Goal: Information Seeking & Learning: Learn about a topic

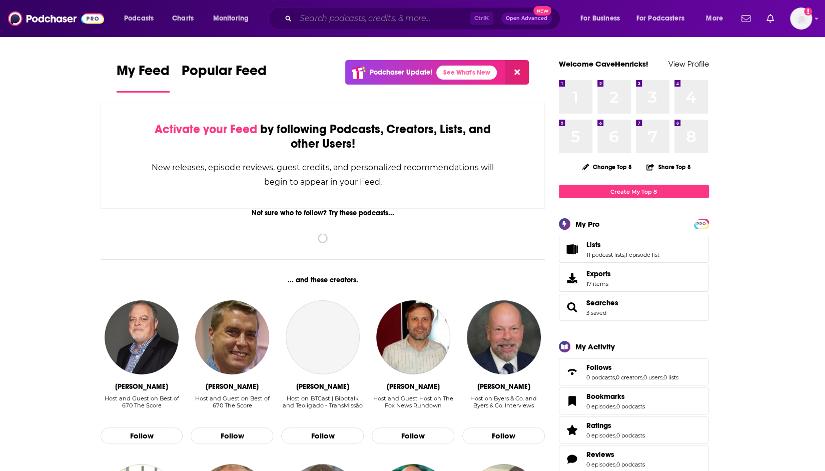
click at [337, 20] on input "Search podcasts, credits, & more..." at bounding box center [383, 19] width 174 height 16
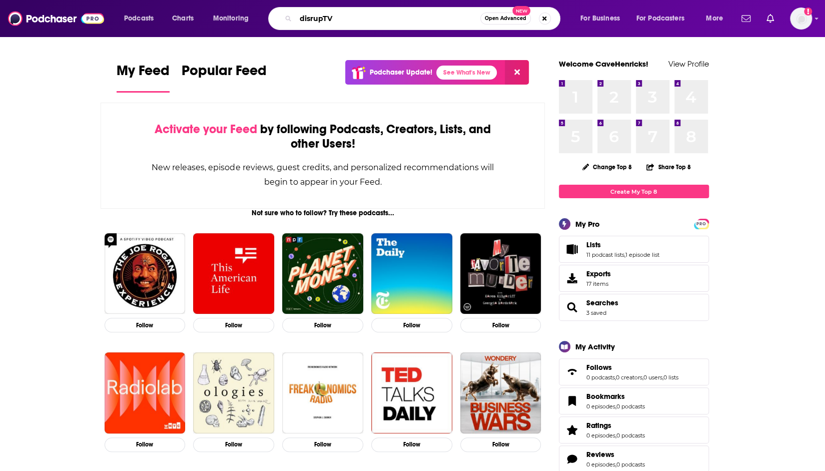
type input "disrupTV"
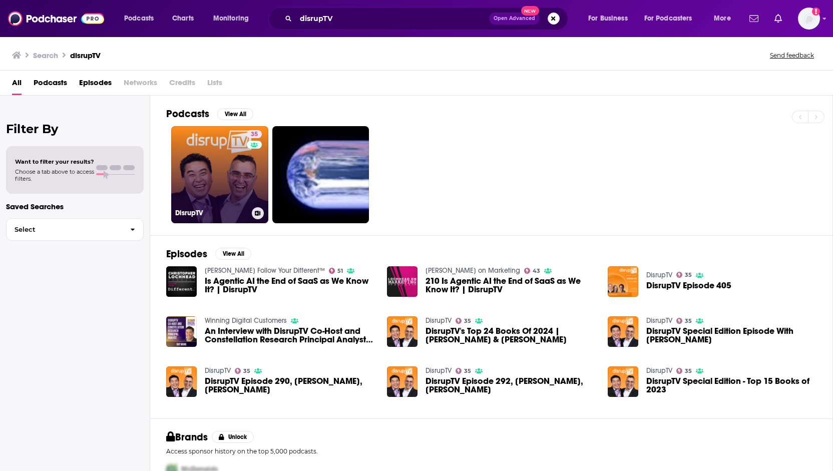
click at [235, 168] on link "35 DisrupTV" at bounding box center [219, 174] width 97 height 97
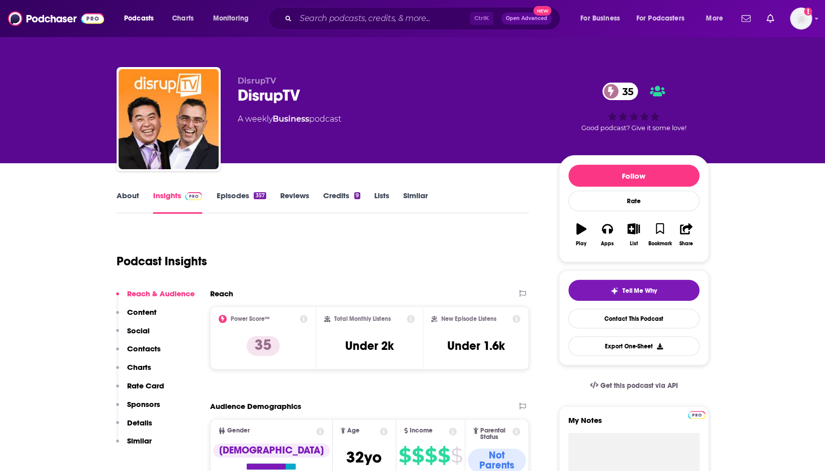
click at [131, 200] on link "About" at bounding box center [128, 202] width 23 height 23
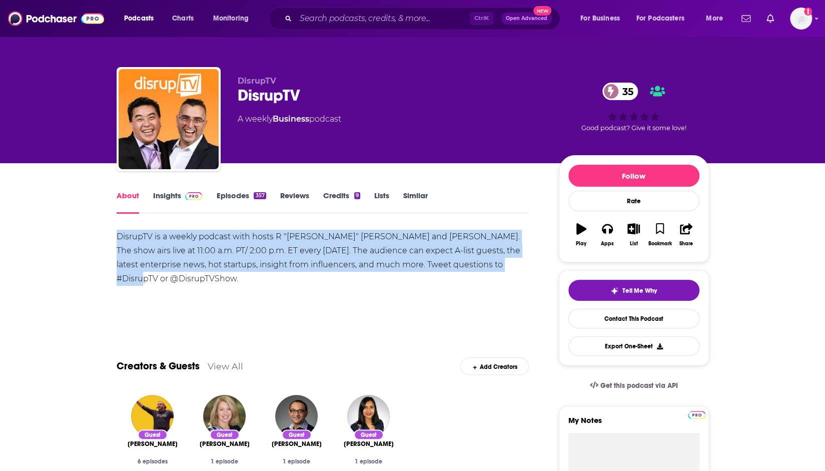
drag, startPoint x: 114, startPoint y: 236, endPoint x: 495, endPoint y: 268, distance: 382.7
copy div "DisrupTV is a weekly podcast with hosts R "[PERSON_NAME]" [PERSON_NAME] and [PE…"
